Goal: Transaction & Acquisition: Purchase product/service

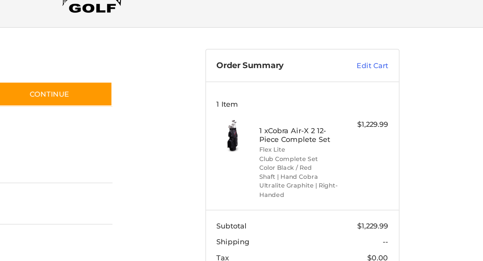
click at [0, 254] on div at bounding box center [0, 254] width 0 height 0
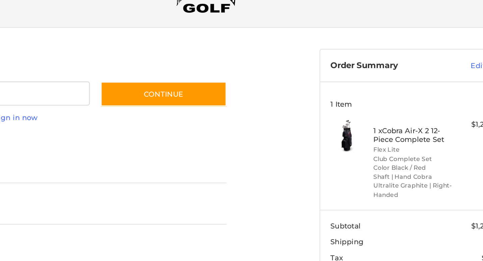
click at [0, 254] on div at bounding box center [0, 254] width 0 height 0
